Goal: Information Seeking & Learning: Learn about a topic

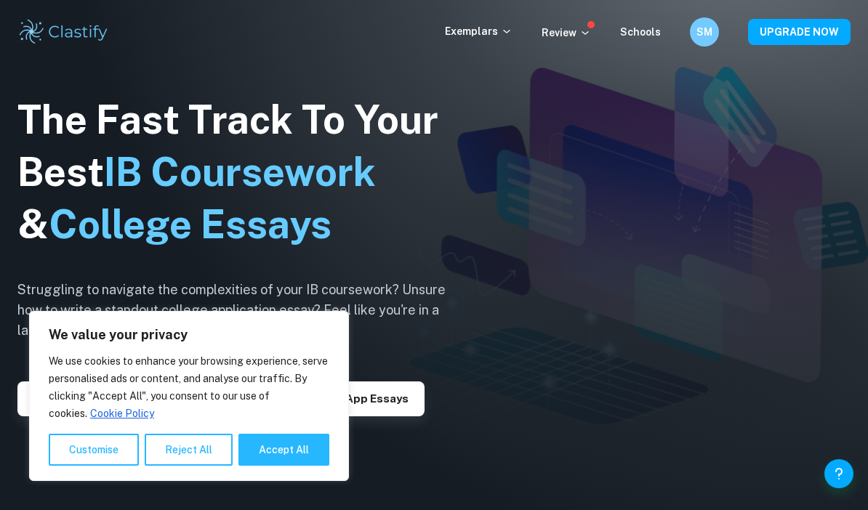
click at [494, 36] on p "Exemplars" at bounding box center [479, 31] width 68 height 16
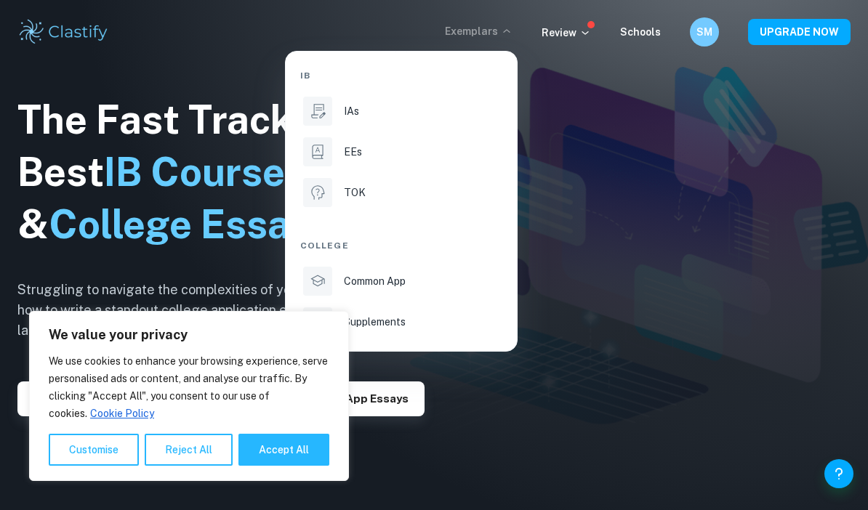
click at [365, 98] on li "IAs" at bounding box center [401, 111] width 202 height 35
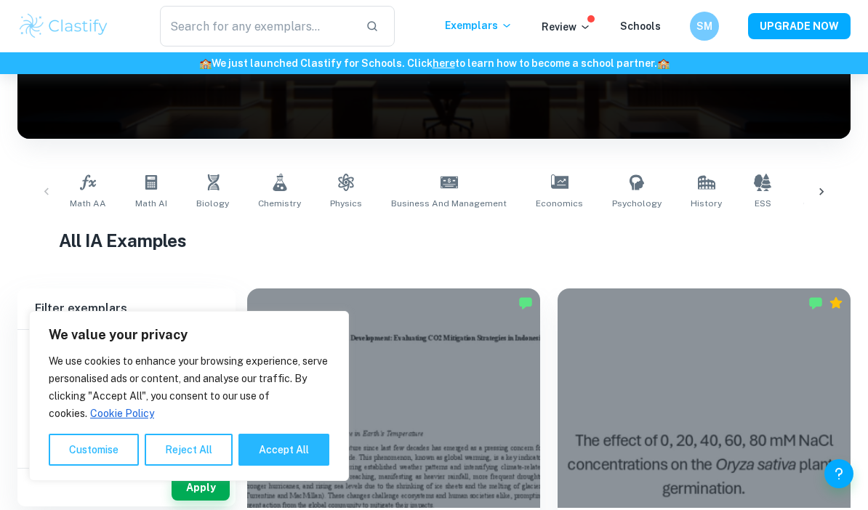
scroll to position [204, 0]
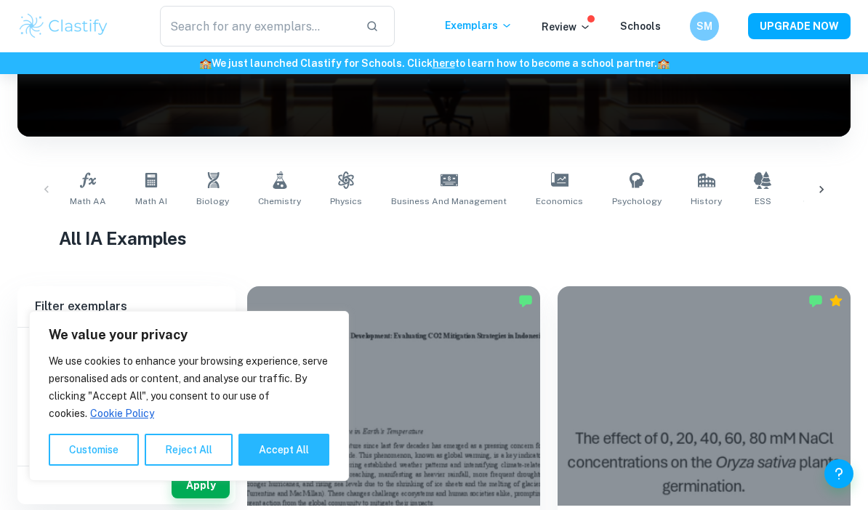
click at [276, 466] on button "Accept All" at bounding box center [283, 450] width 91 height 32
checkbox input "true"
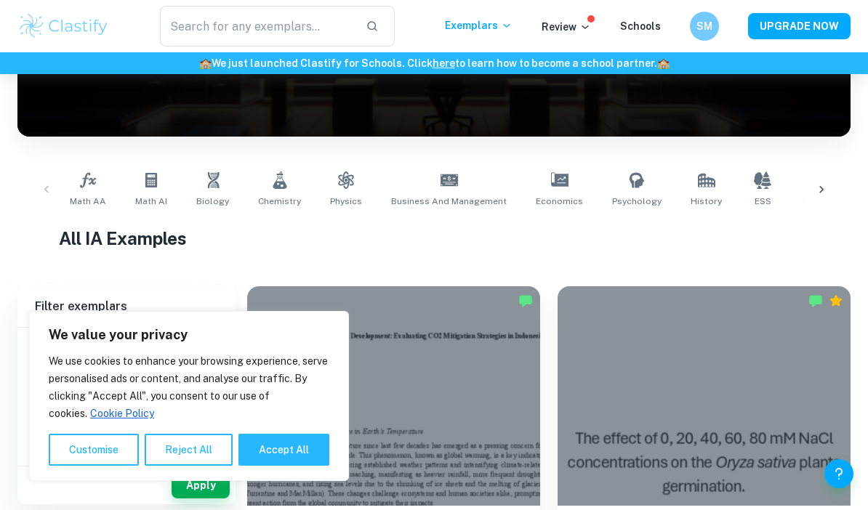
checkbox input "true"
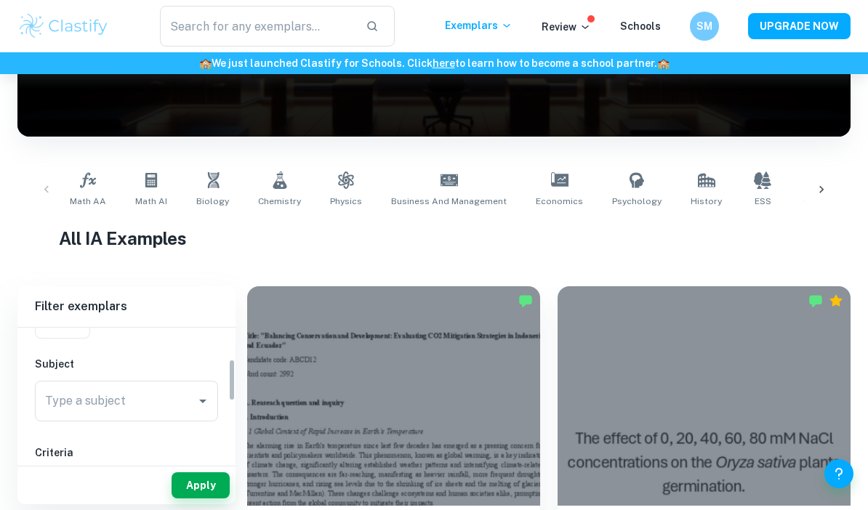
scroll to position [140, 0]
click at [71, 398] on div "Type a subject Type a subject" at bounding box center [126, 400] width 183 height 41
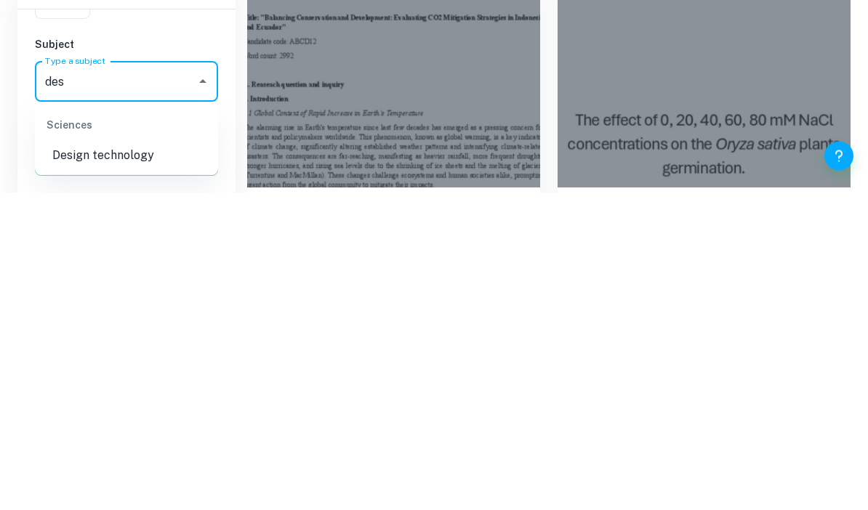
click at [84, 461] on li "Design technology" at bounding box center [126, 474] width 183 height 26
type input "Design technology"
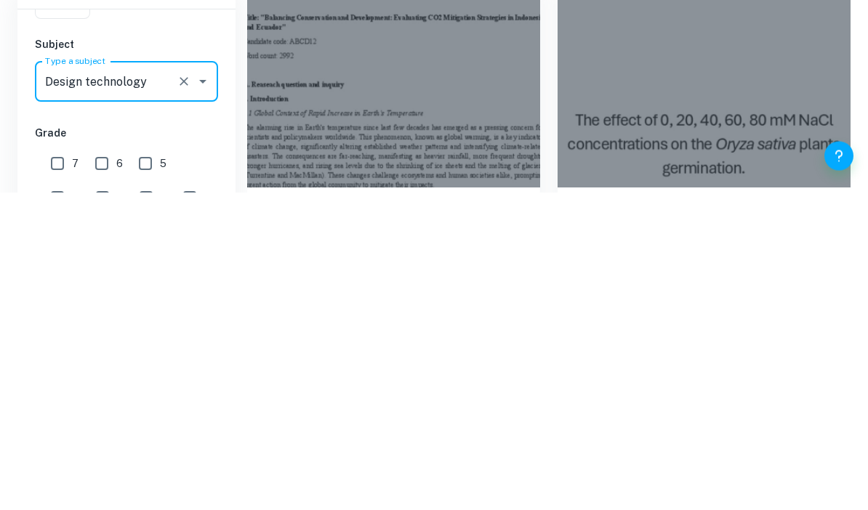
scroll to position [522, 0]
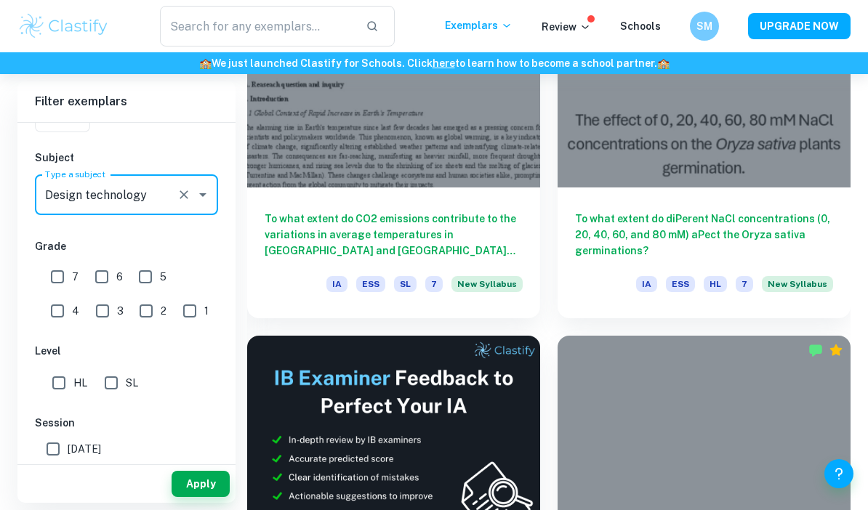
click at [99, 267] on input "6" at bounding box center [101, 276] width 29 height 29
checkbox input "true"
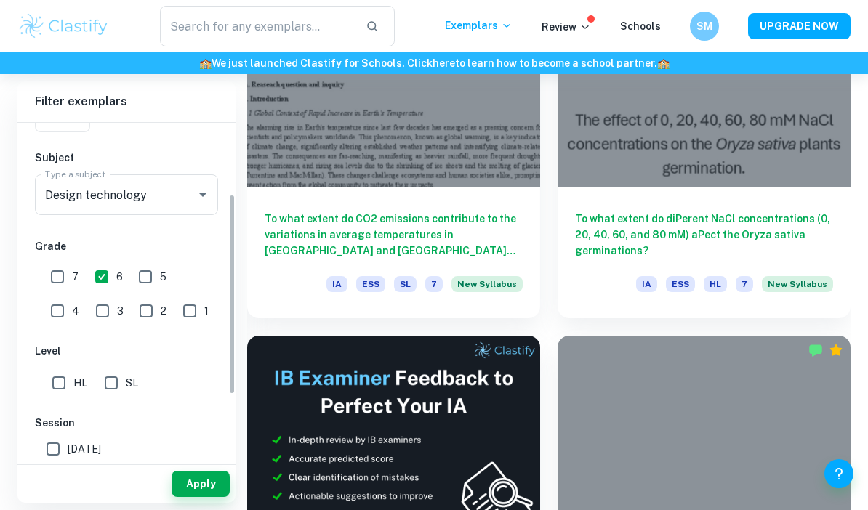
click at [62, 270] on input "7" at bounding box center [57, 276] width 29 height 29
checkbox input "true"
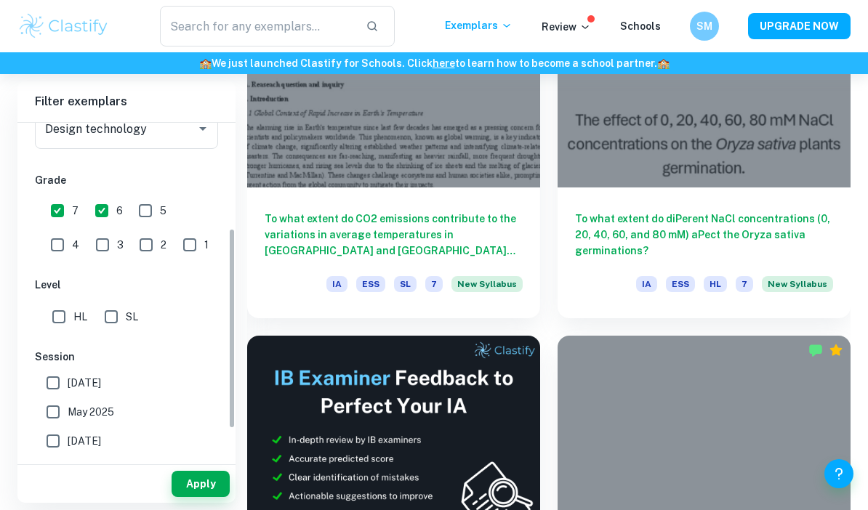
click at [57, 314] on input "HL" at bounding box center [58, 316] width 29 height 29
checkbox input "true"
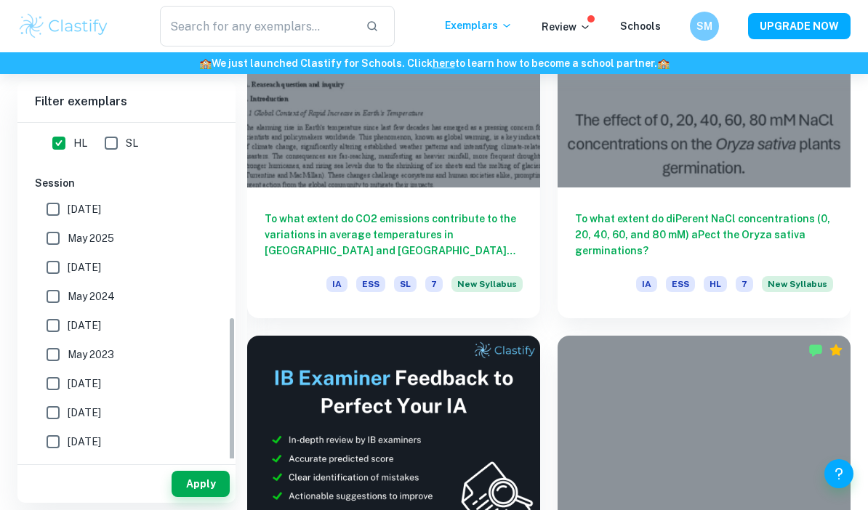
scroll to position [379, 0]
click at [190, 497] on button "Apply" at bounding box center [201, 484] width 58 height 26
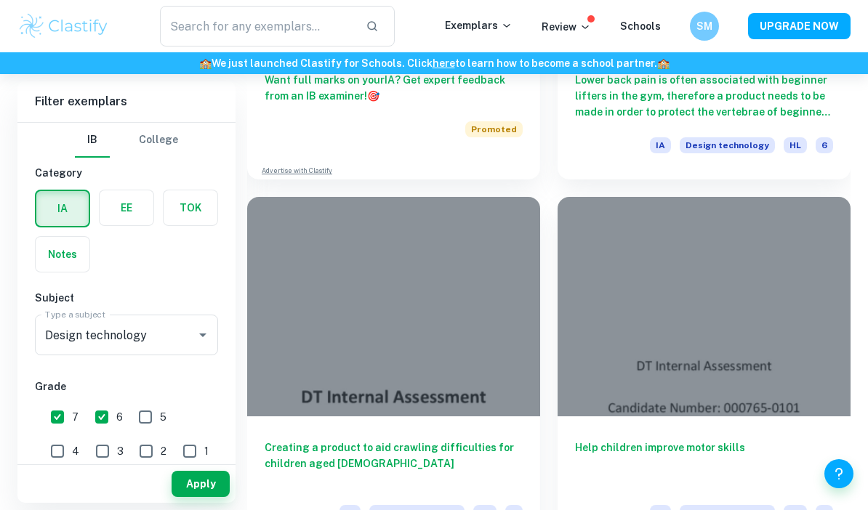
scroll to position [963, 0]
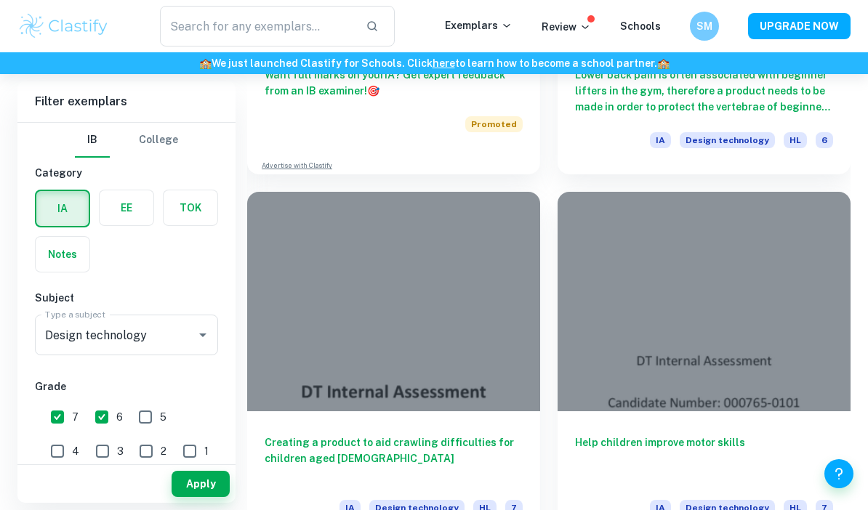
click at [143, 411] on input "5" at bounding box center [145, 417] width 29 height 29
checkbox input "true"
click at [186, 497] on button "Apply" at bounding box center [201, 484] width 58 height 26
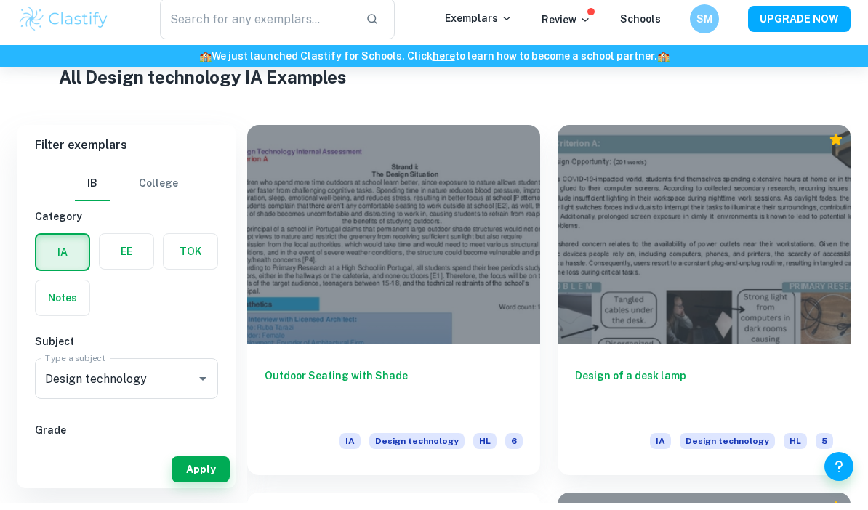
scroll to position [272, 0]
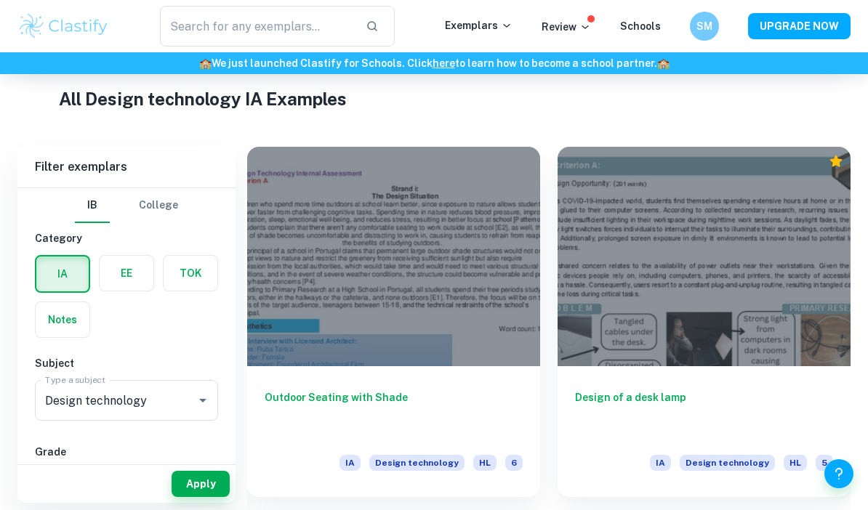
click at [678, 353] on div at bounding box center [704, 257] width 293 height 220
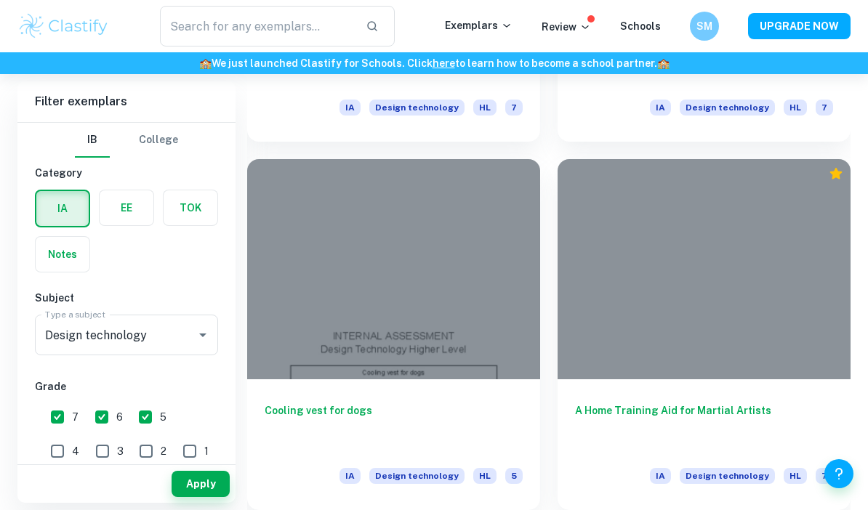
scroll to position [2125, 0]
click at [428, 205] on div at bounding box center [393, 269] width 293 height 220
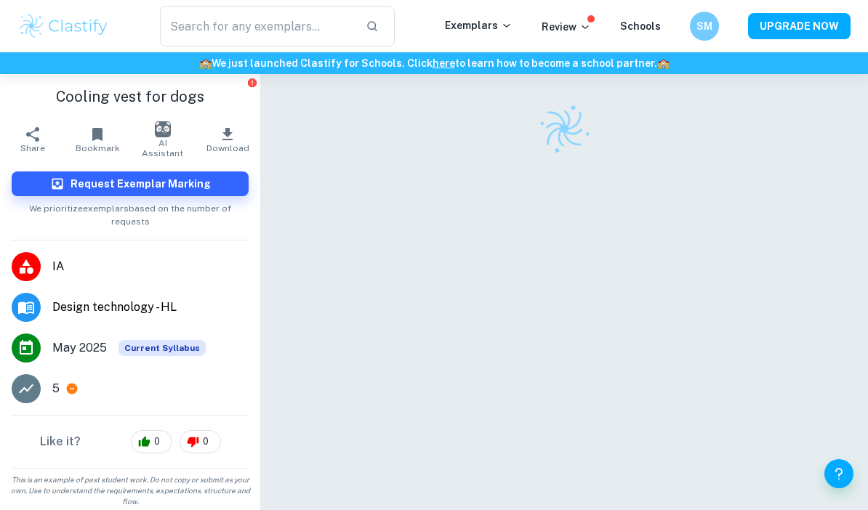
scroll to position [52, 0]
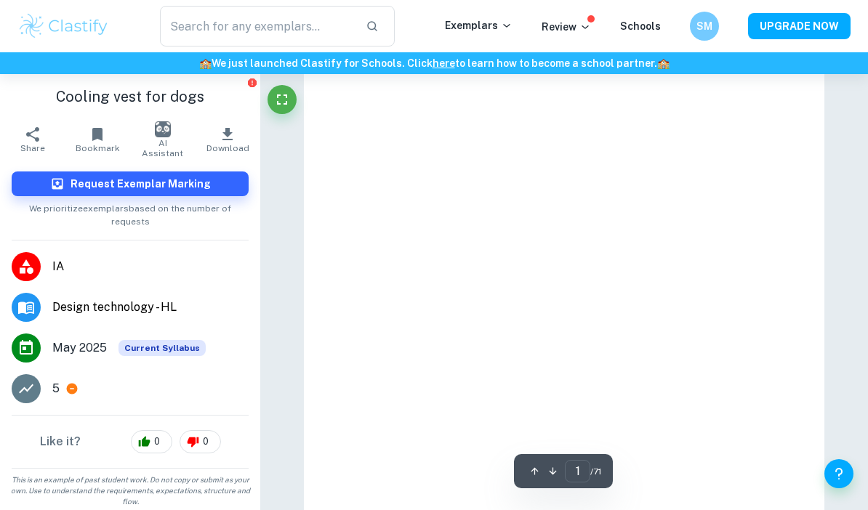
click at [64, 369] on li "5" at bounding box center [130, 389] width 260 height 41
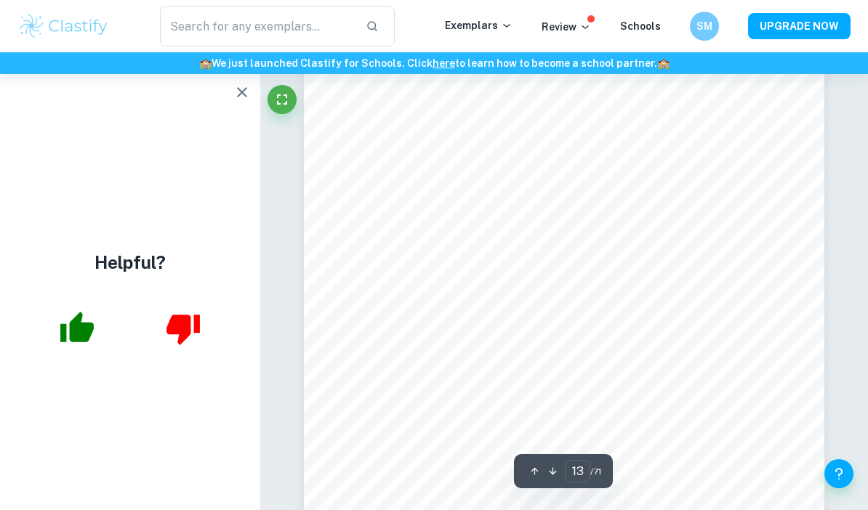
scroll to position [8773, 0]
click at [62, 342] on icon "button" at bounding box center [76, 327] width 33 height 31
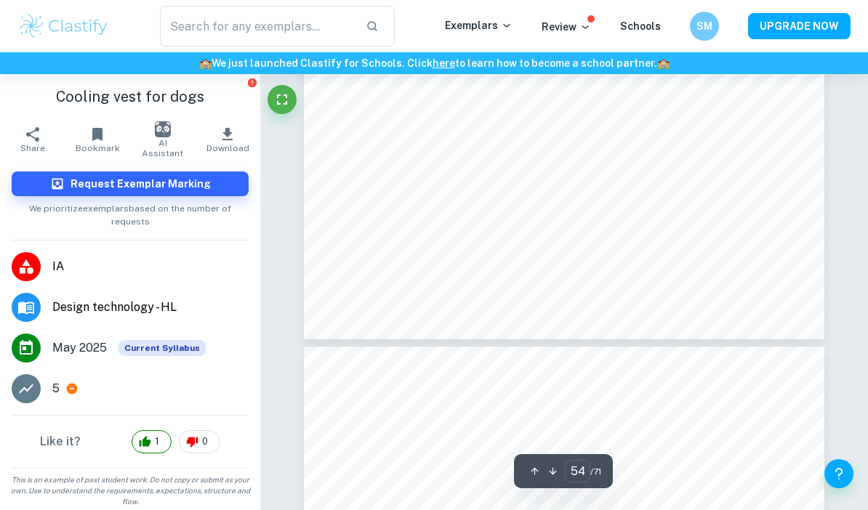
scroll to position [36865, 0]
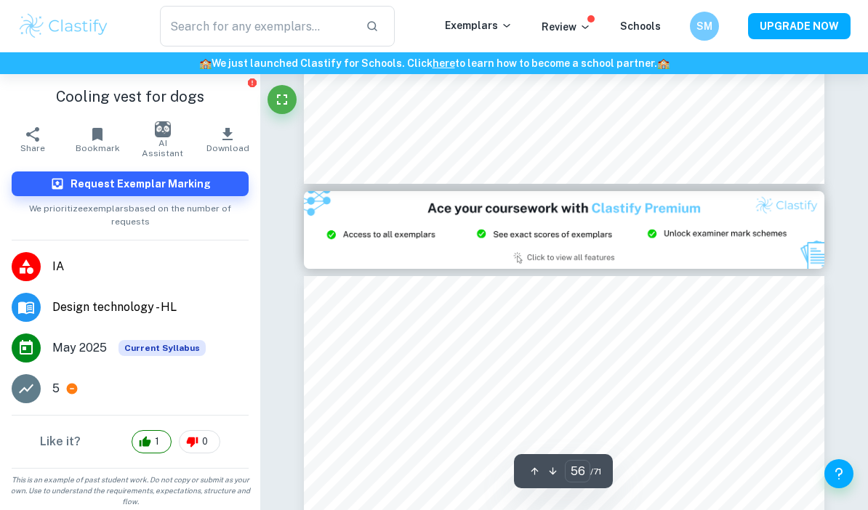
type input "57"
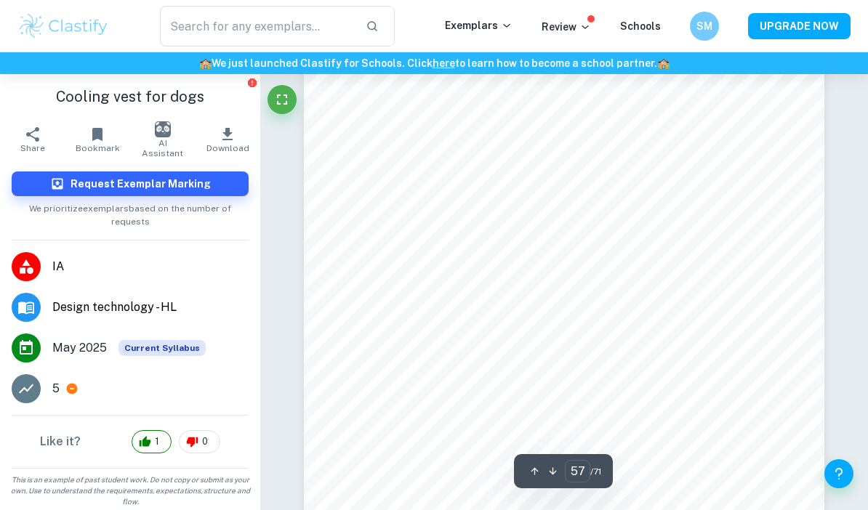
scroll to position [39167, 0]
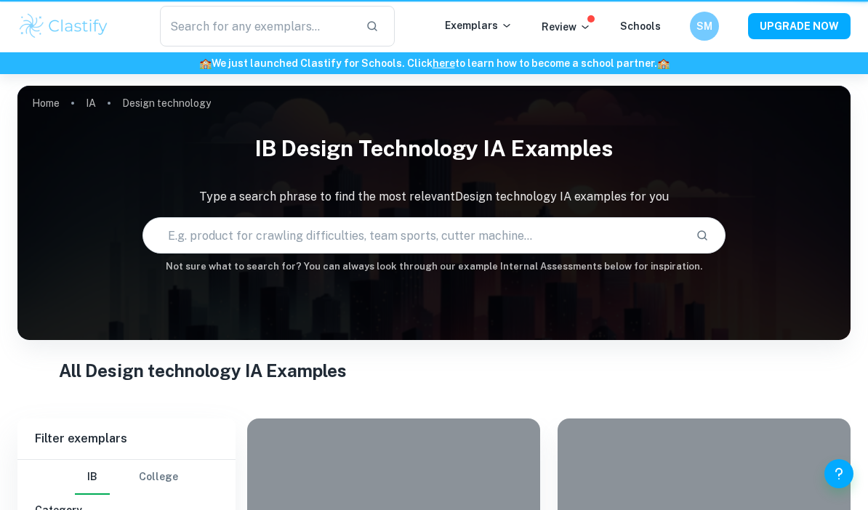
type input "Design technology"
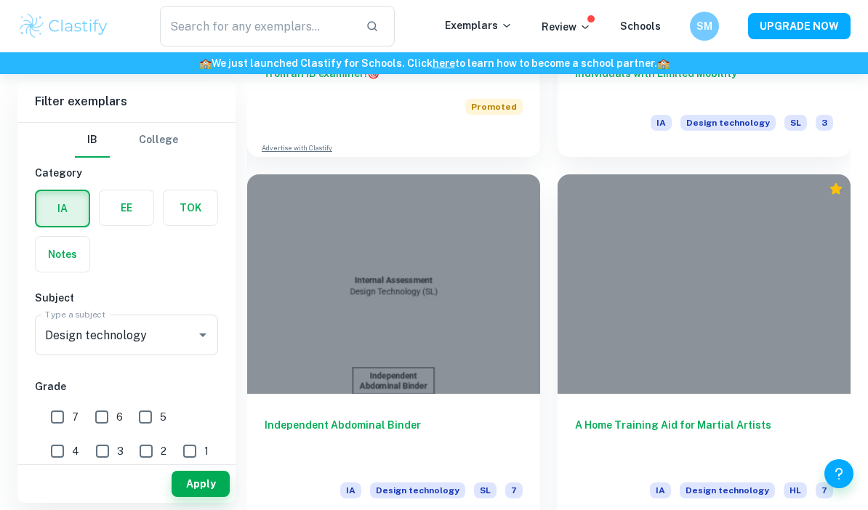
scroll to position [3946, 0]
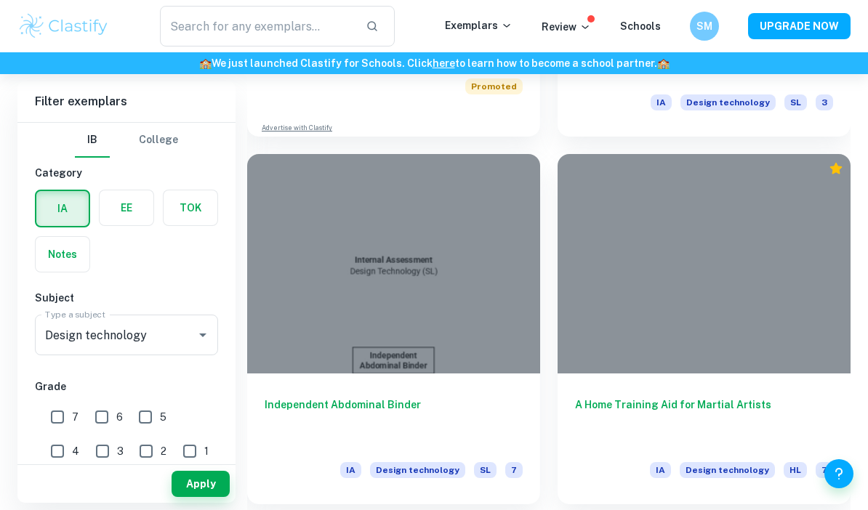
click at [302, 313] on div at bounding box center [393, 264] width 293 height 220
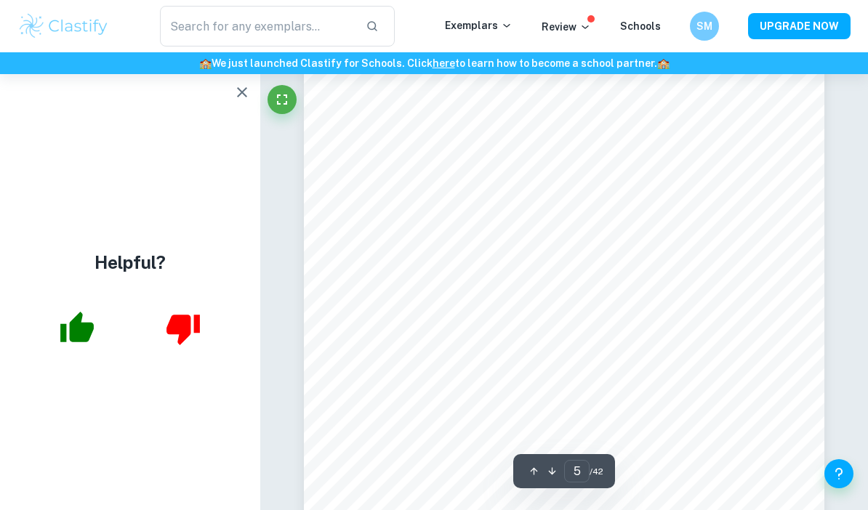
scroll to position [3226, 0]
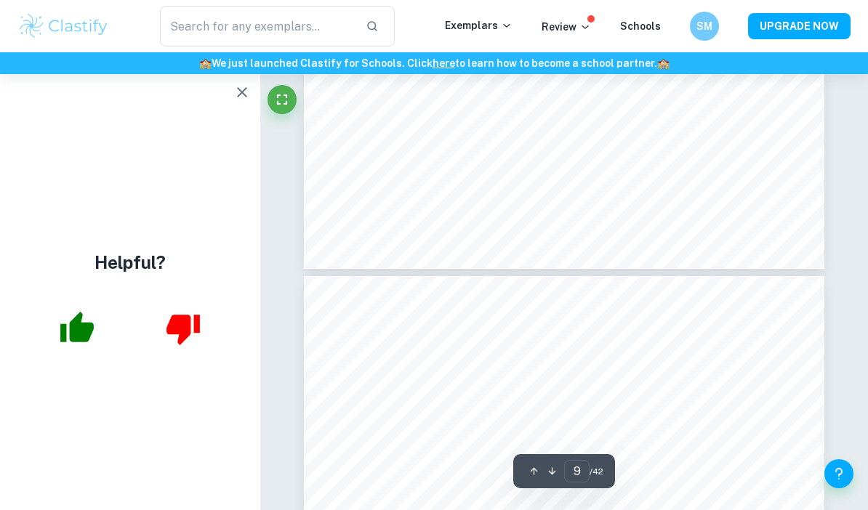
type input "10"
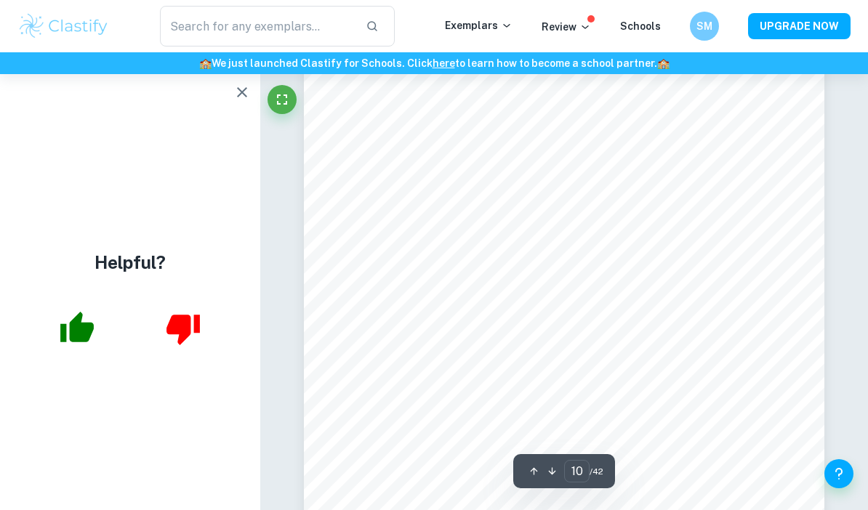
scroll to position [6668, 0]
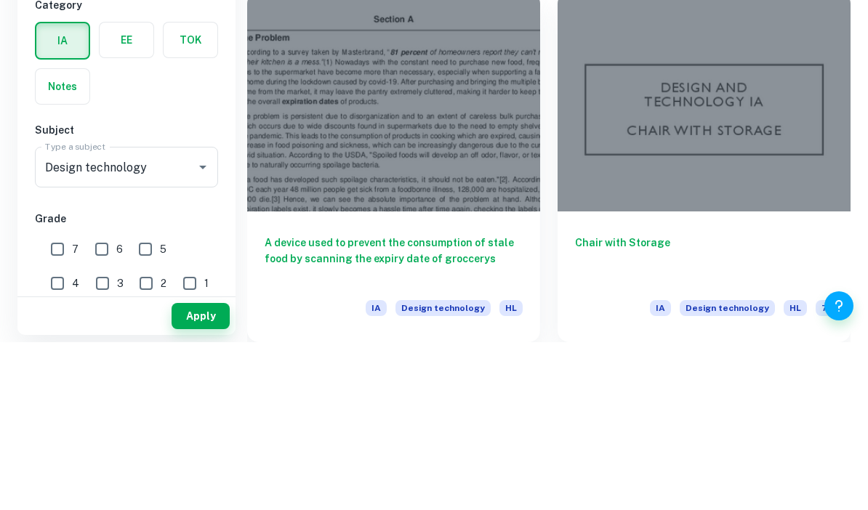
scroll to position [4786, 0]
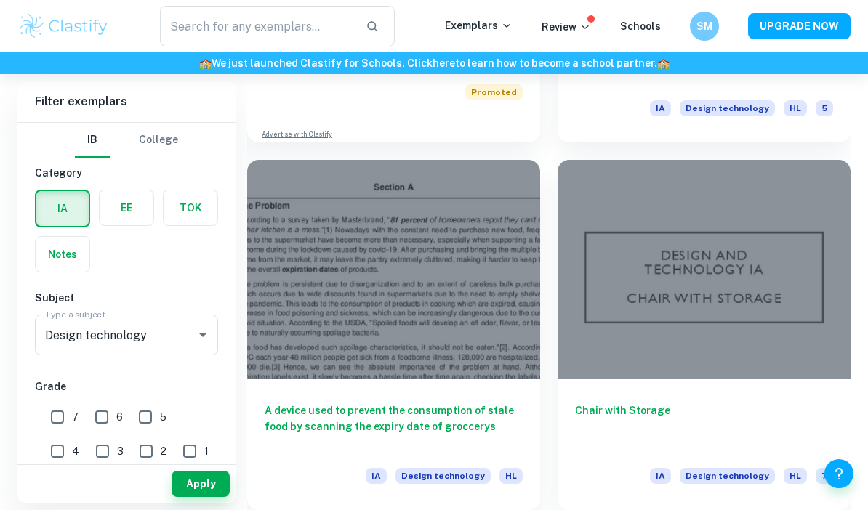
click at [815, 201] on div at bounding box center [704, 270] width 293 height 220
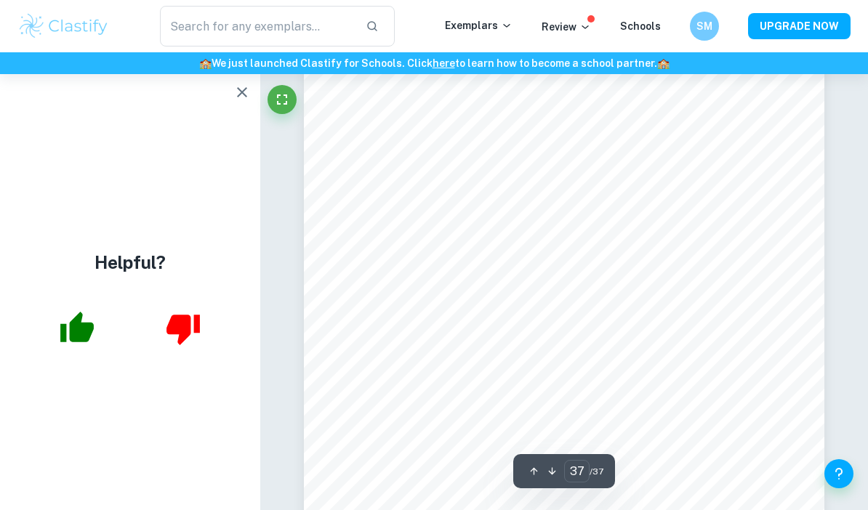
scroll to position [27427, 0]
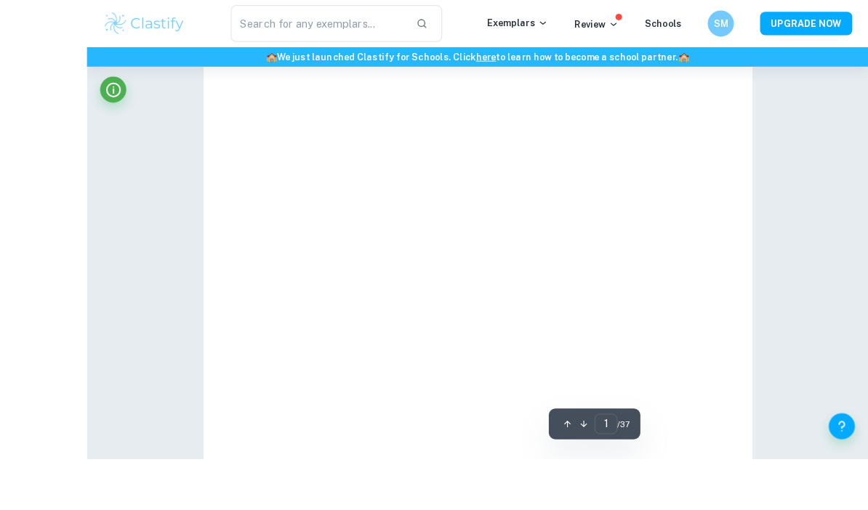
type input "36"
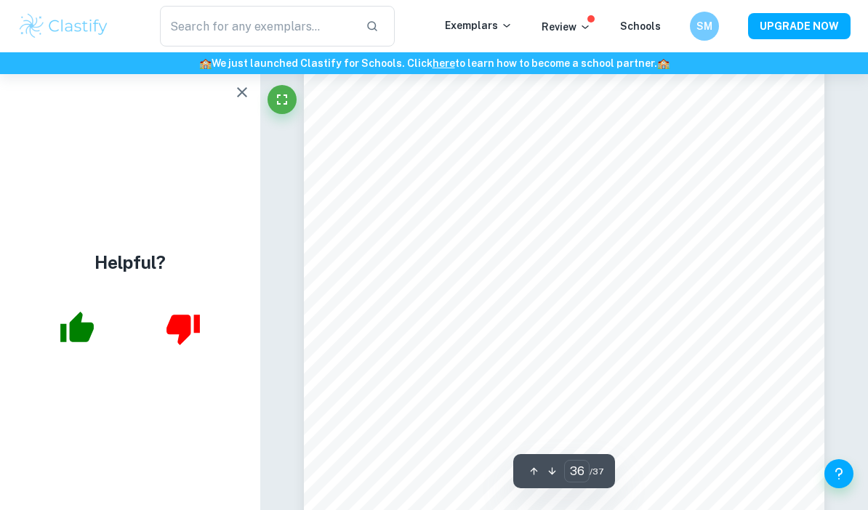
scroll to position [26832, 0]
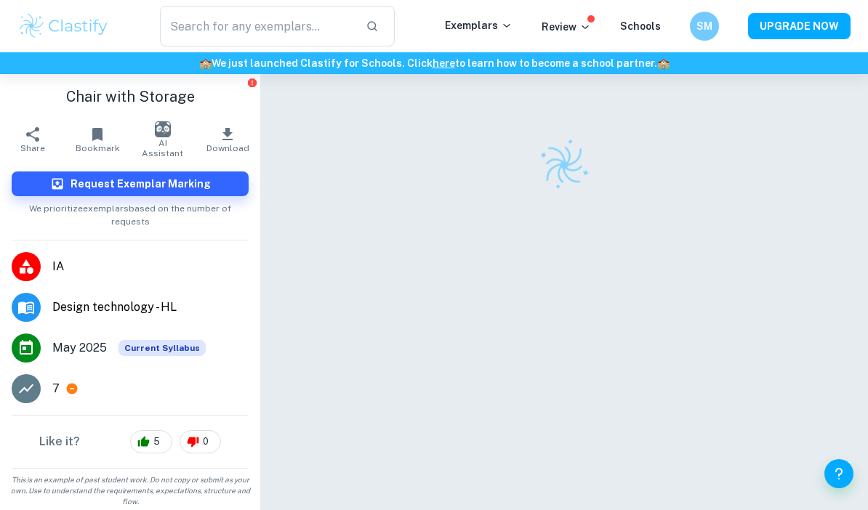
scroll to position [98, 0]
